Goal: Transaction & Acquisition: Purchase product/service

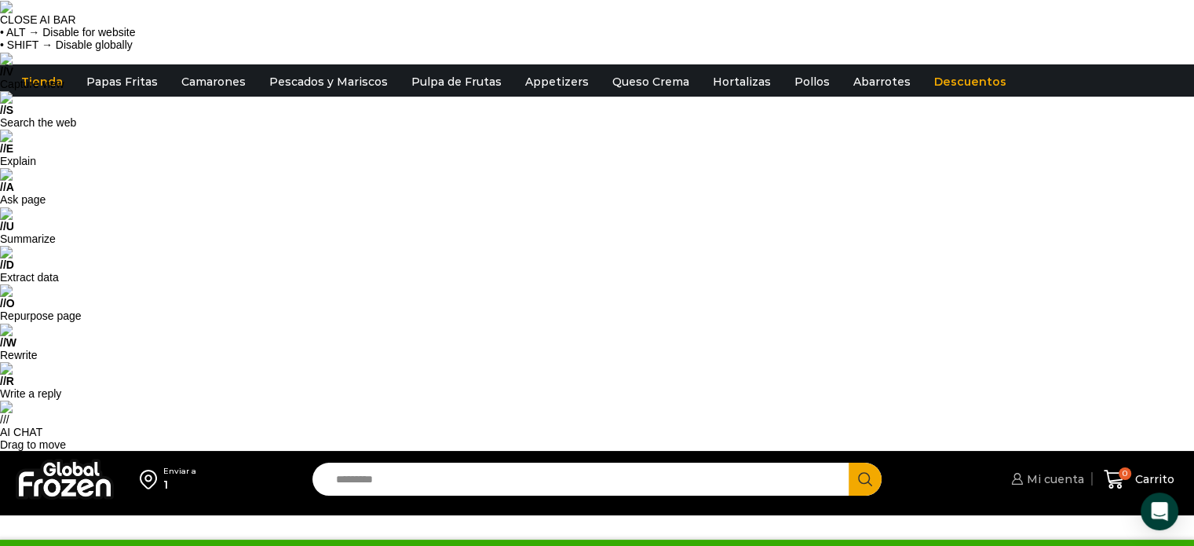
click at [1054, 471] on span "Mi cuenta" at bounding box center [1053, 479] width 61 height 16
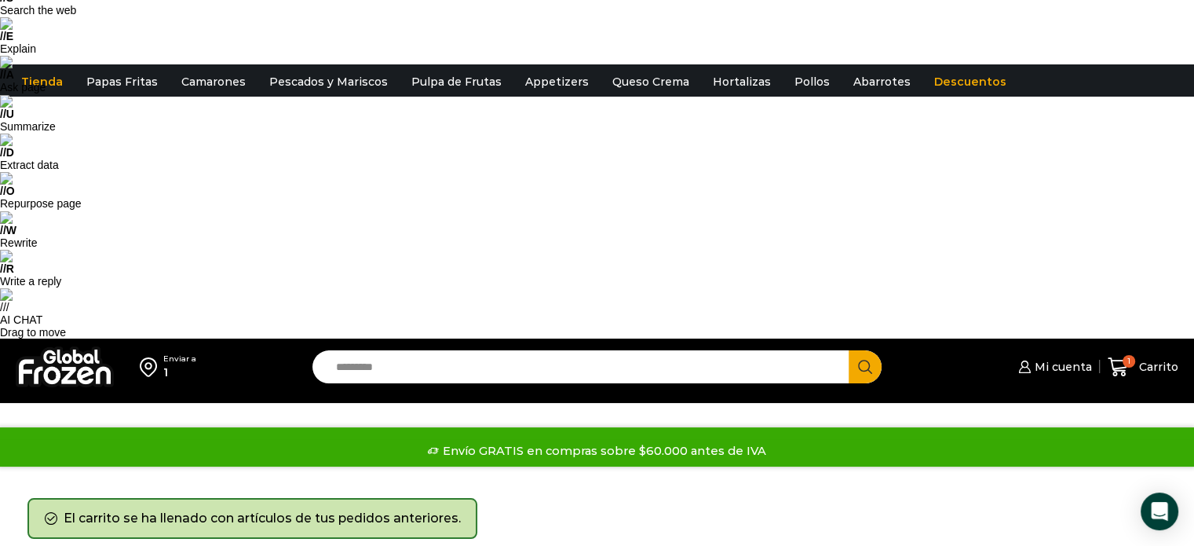
scroll to position [314, 0]
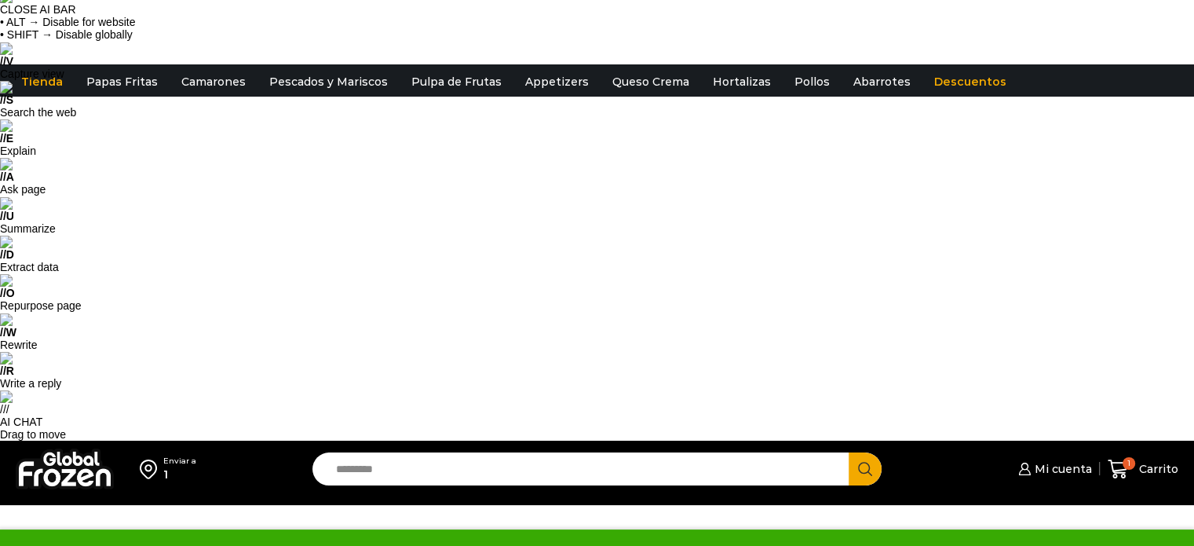
scroll to position [78, 0]
